Goal: Information Seeking & Learning: Understand process/instructions

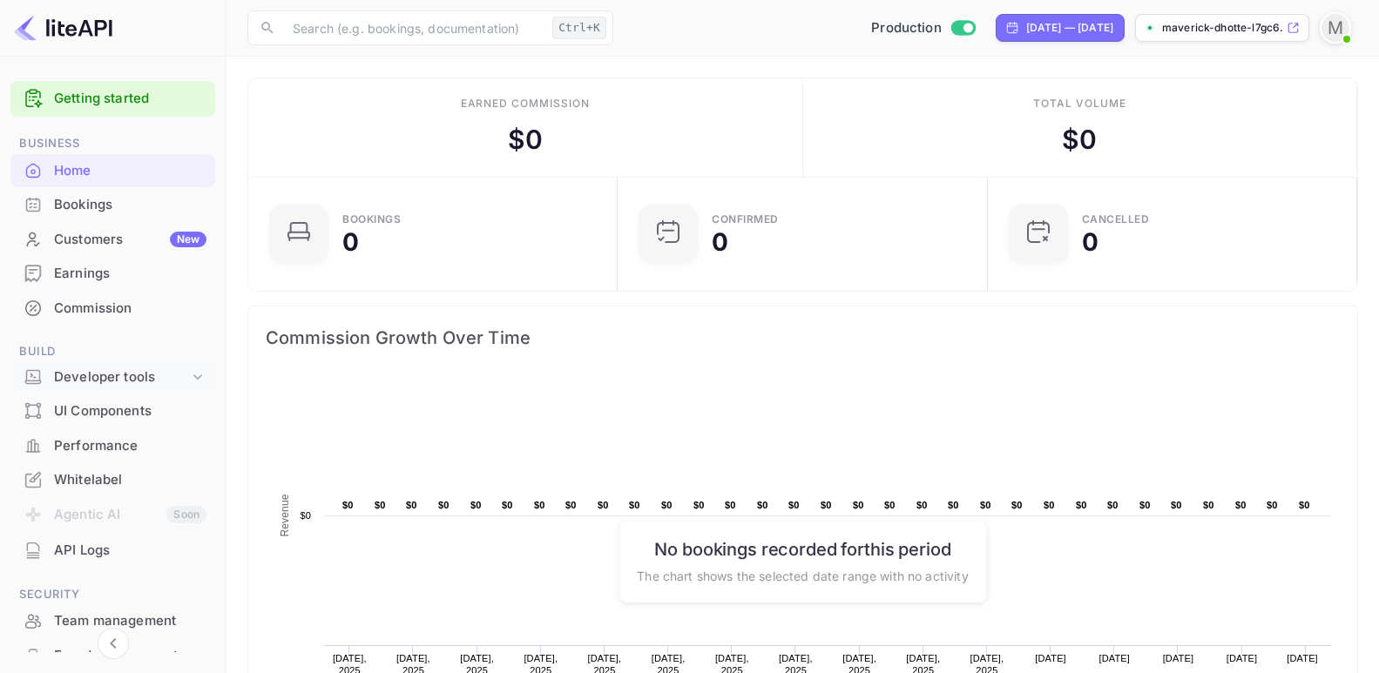
click at [129, 375] on div "Developer tools" at bounding box center [121, 378] width 135 height 20
click at [192, 375] on icon at bounding box center [197, 376] width 17 height 17
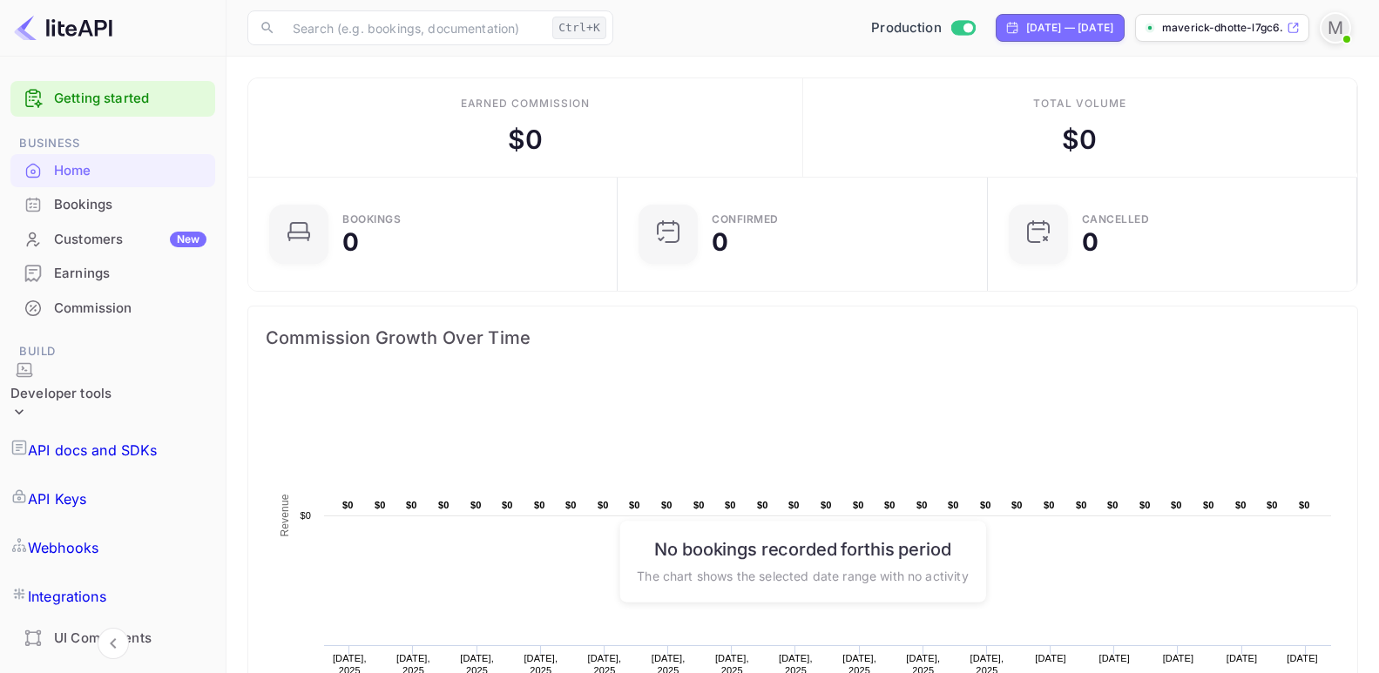
click at [104, 96] on link "Getting started" at bounding box center [130, 99] width 152 height 20
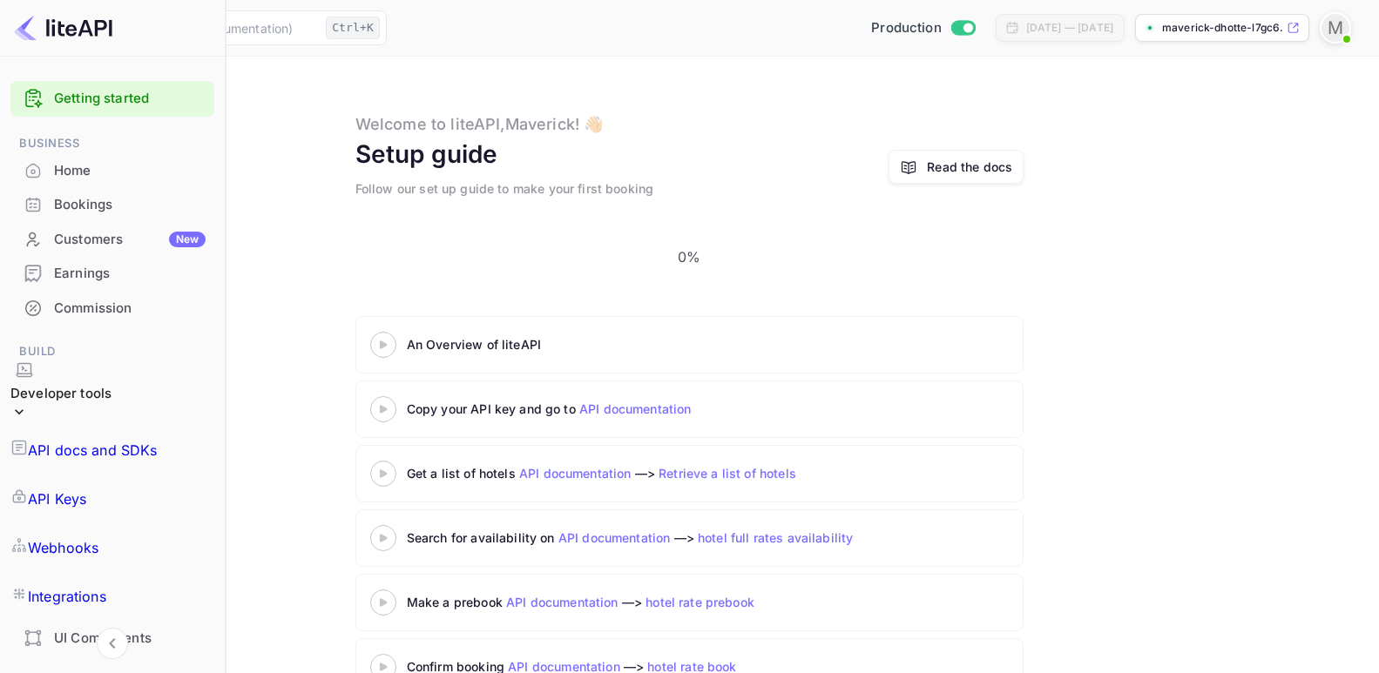
scroll to position [20, 0]
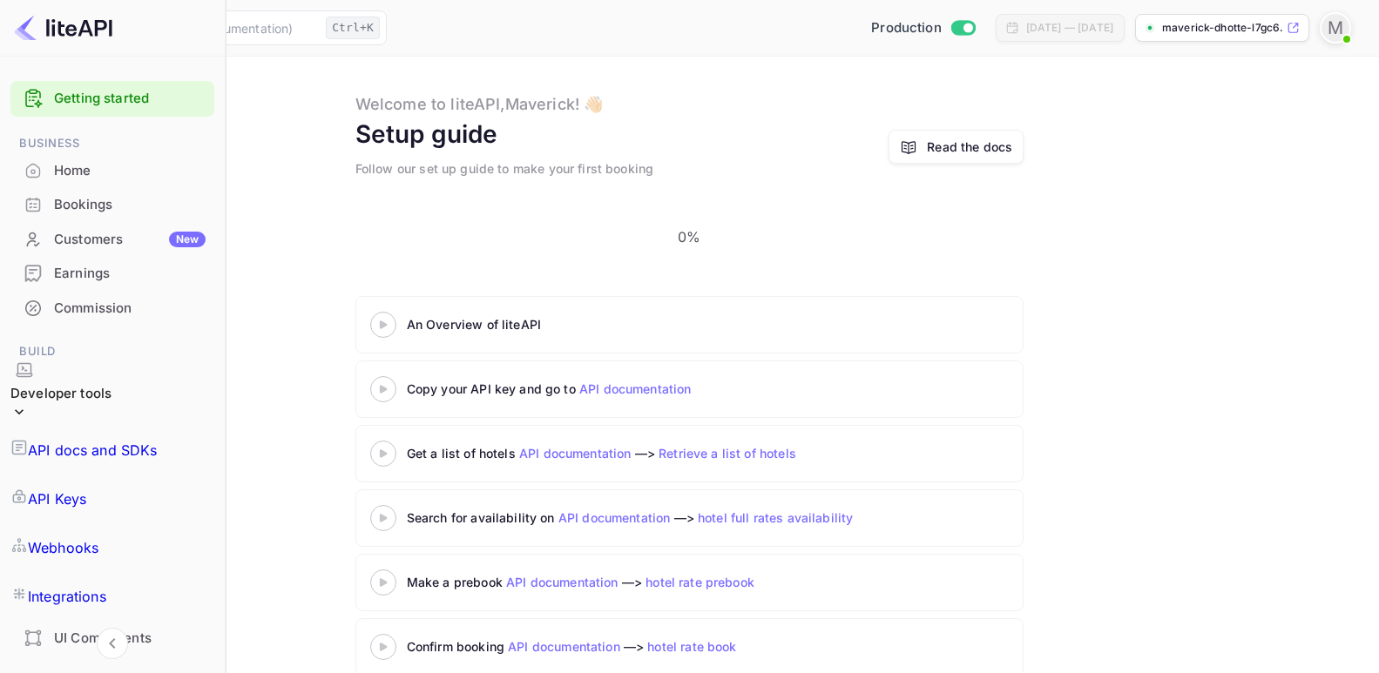
click at [387, 320] on 3 at bounding box center [383, 324] width 7 height 8
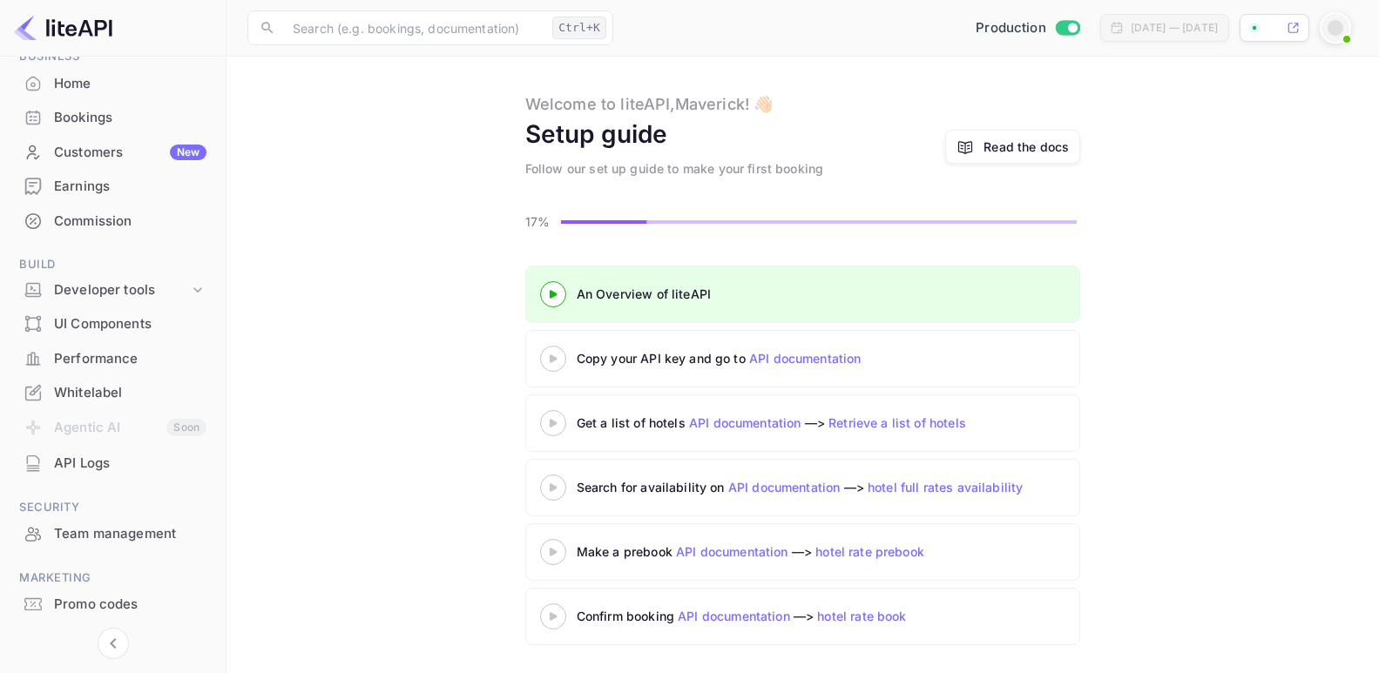
scroll to position [132, 0]
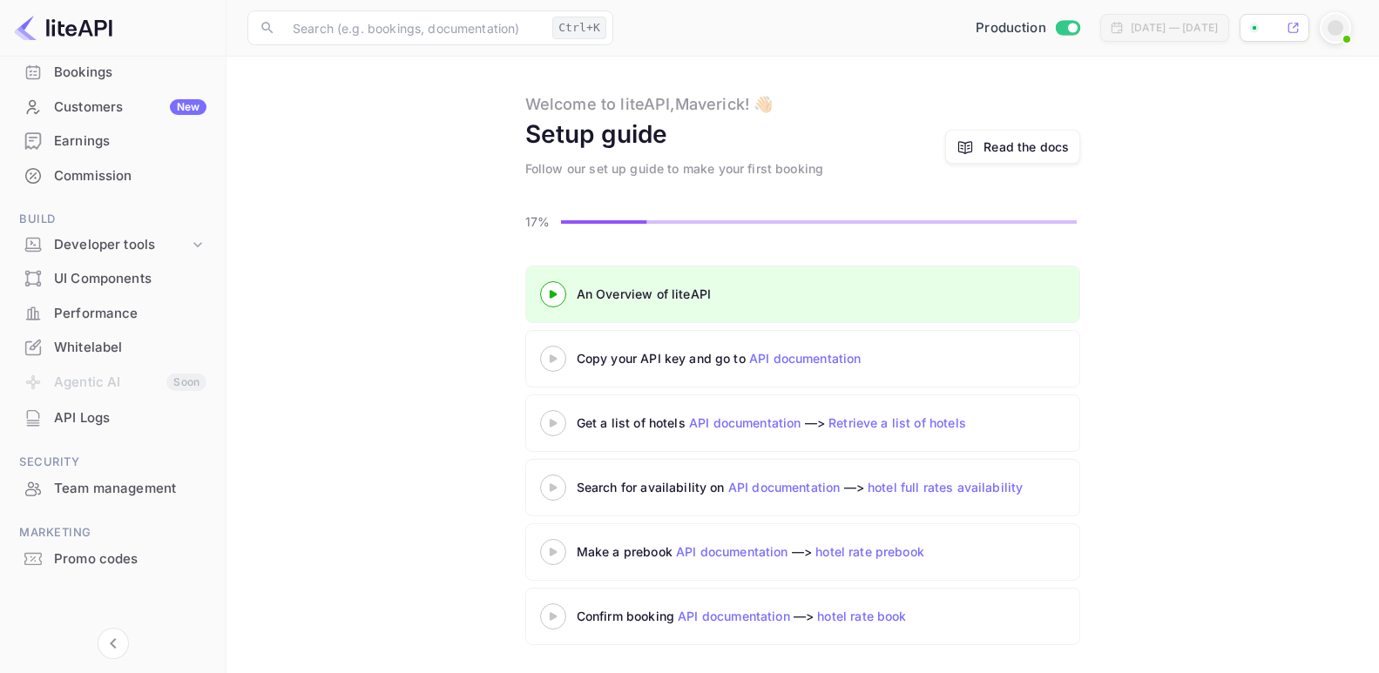
click at [1013, 152] on div "Read the docs" at bounding box center [1025, 147] width 85 height 18
